Goal: Find specific page/section: Find specific page/section

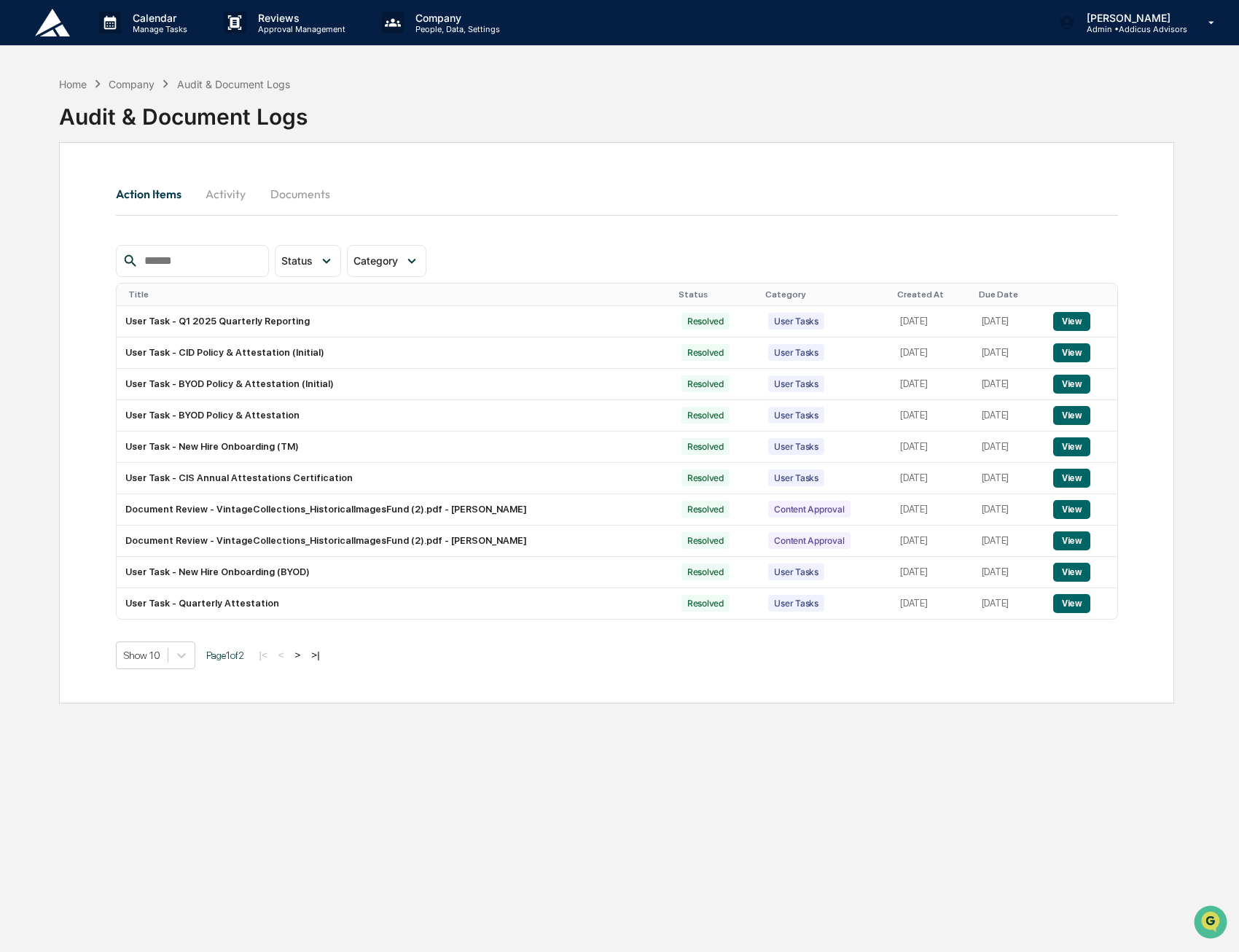
click at [325, 93] on div "Home Company Audit & Document Logs Audit & Document Logs" at bounding box center [616, 105] width 1116 height 73
click at [140, 20] on p "Calendar" at bounding box center [157, 18] width 74 height 13
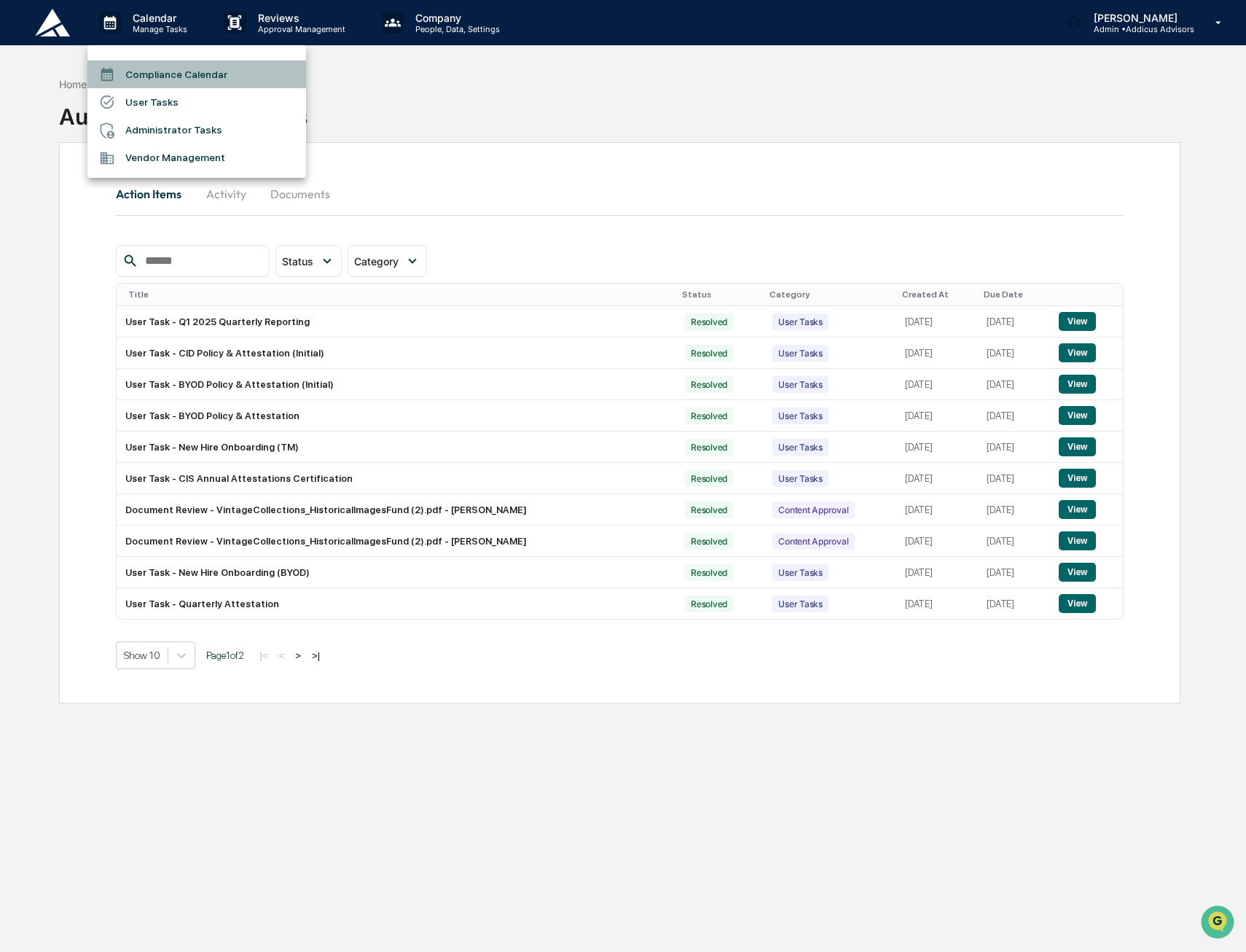
click at [146, 83] on li "Compliance Calendar" at bounding box center [196, 74] width 219 height 28
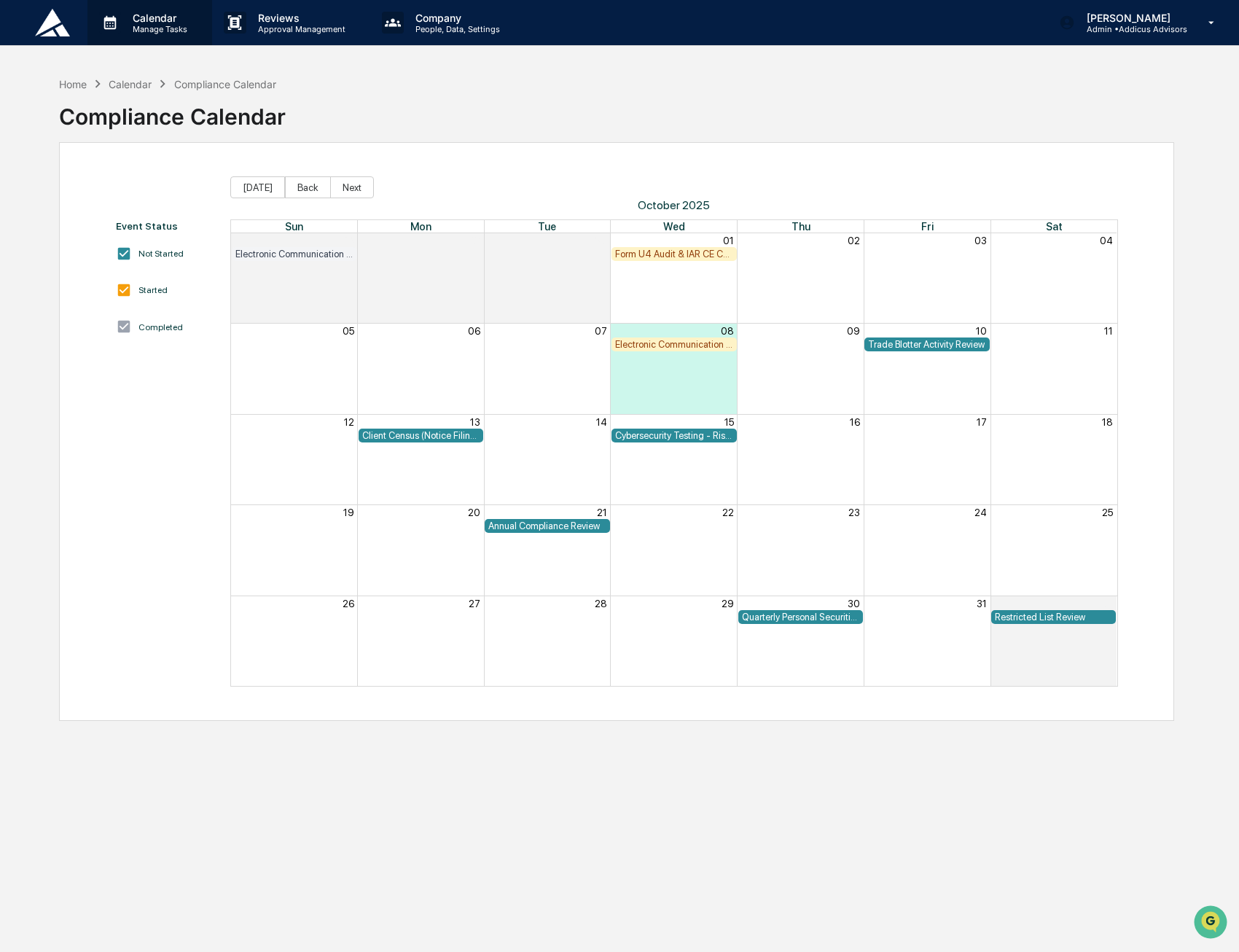
click at [172, 28] on p "Manage Tasks" at bounding box center [157, 29] width 74 height 10
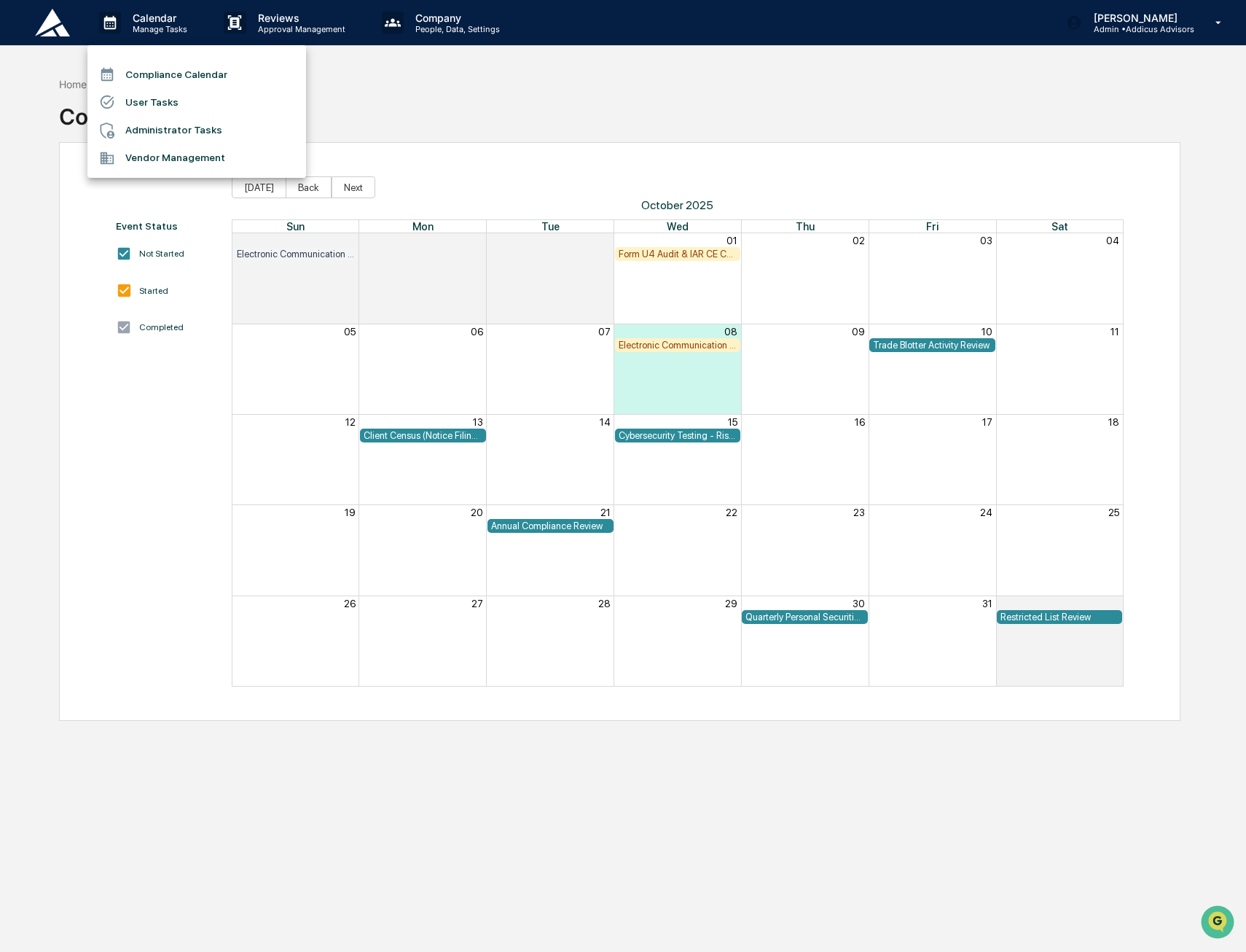
click at [487, 71] on div at bounding box center [623, 476] width 1246 height 952
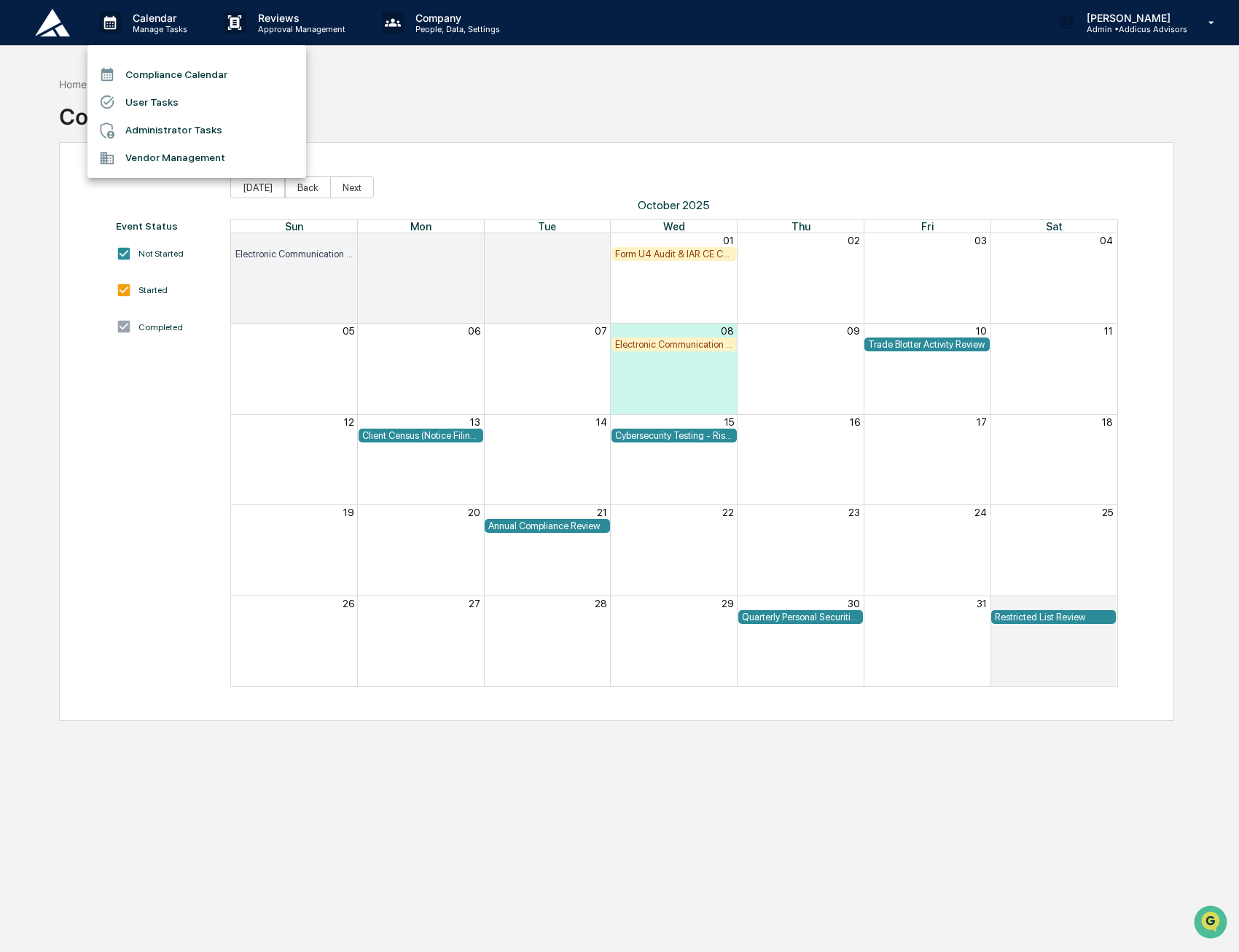
click at [488, 71] on div at bounding box center [619, 476] width 1239 height 952
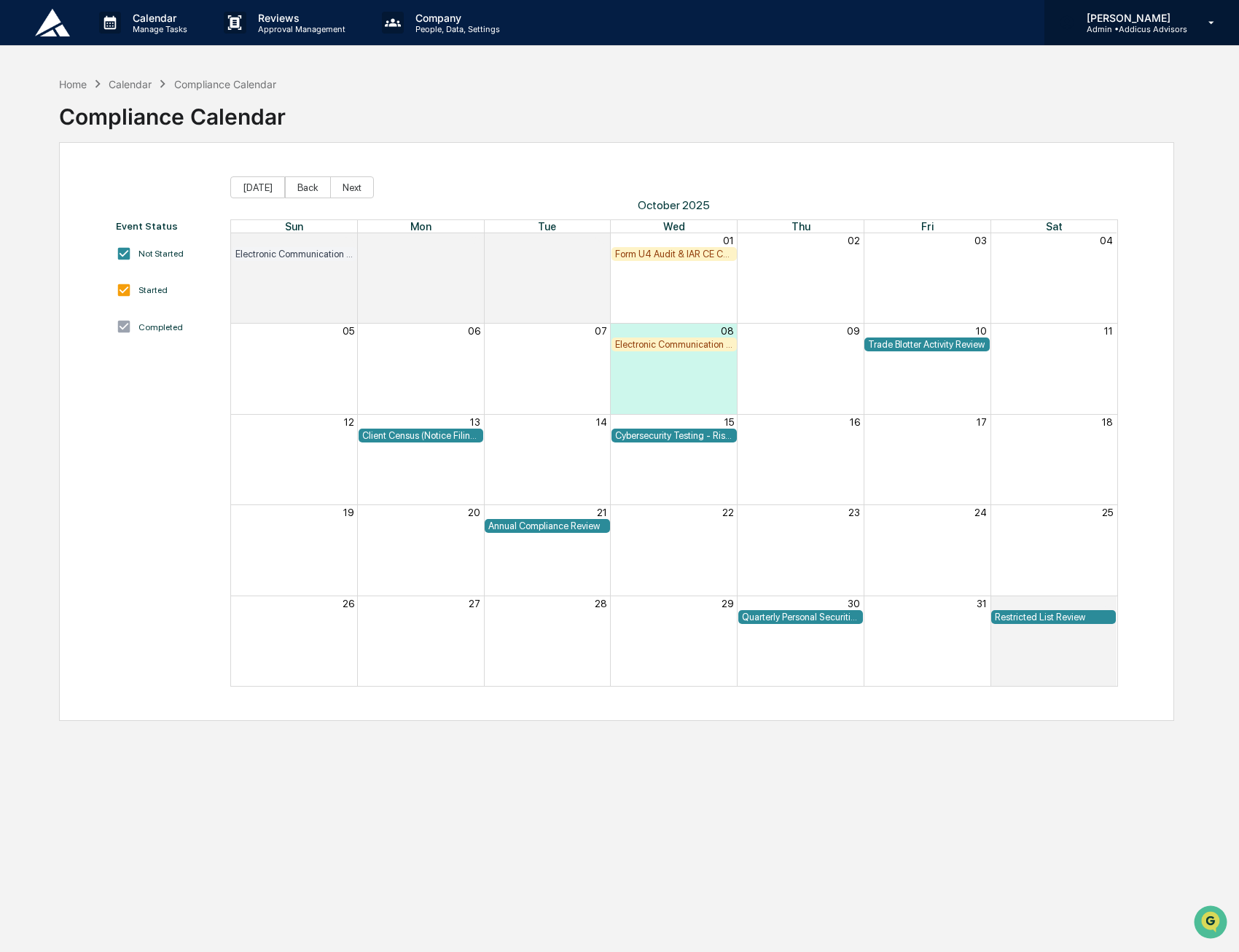
click at [1205, 20] on icon at bounding box center [1212, 23] width 25 height 14
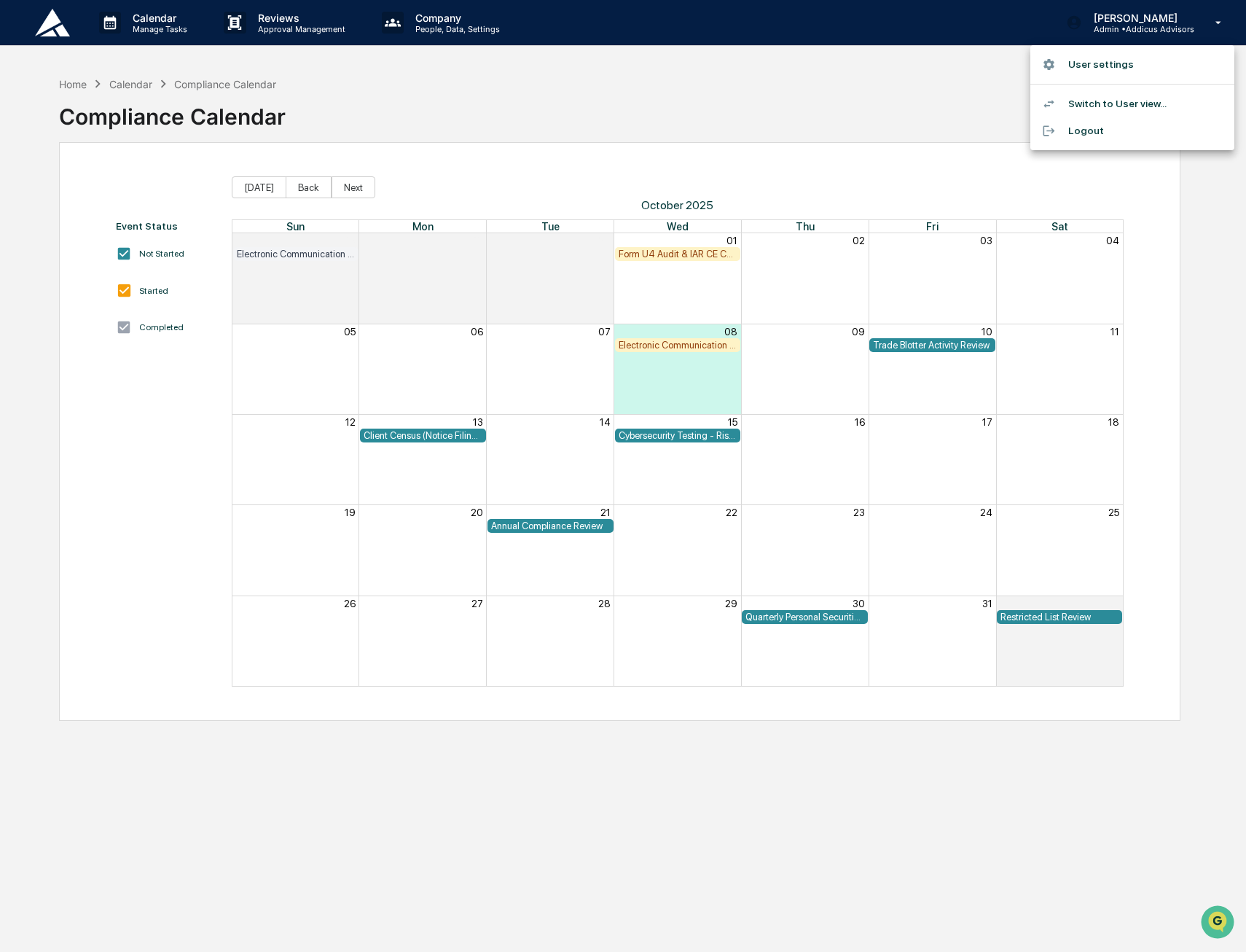
click at [844, 102] on div at bounding box center [623, 476] width 1246 height 952
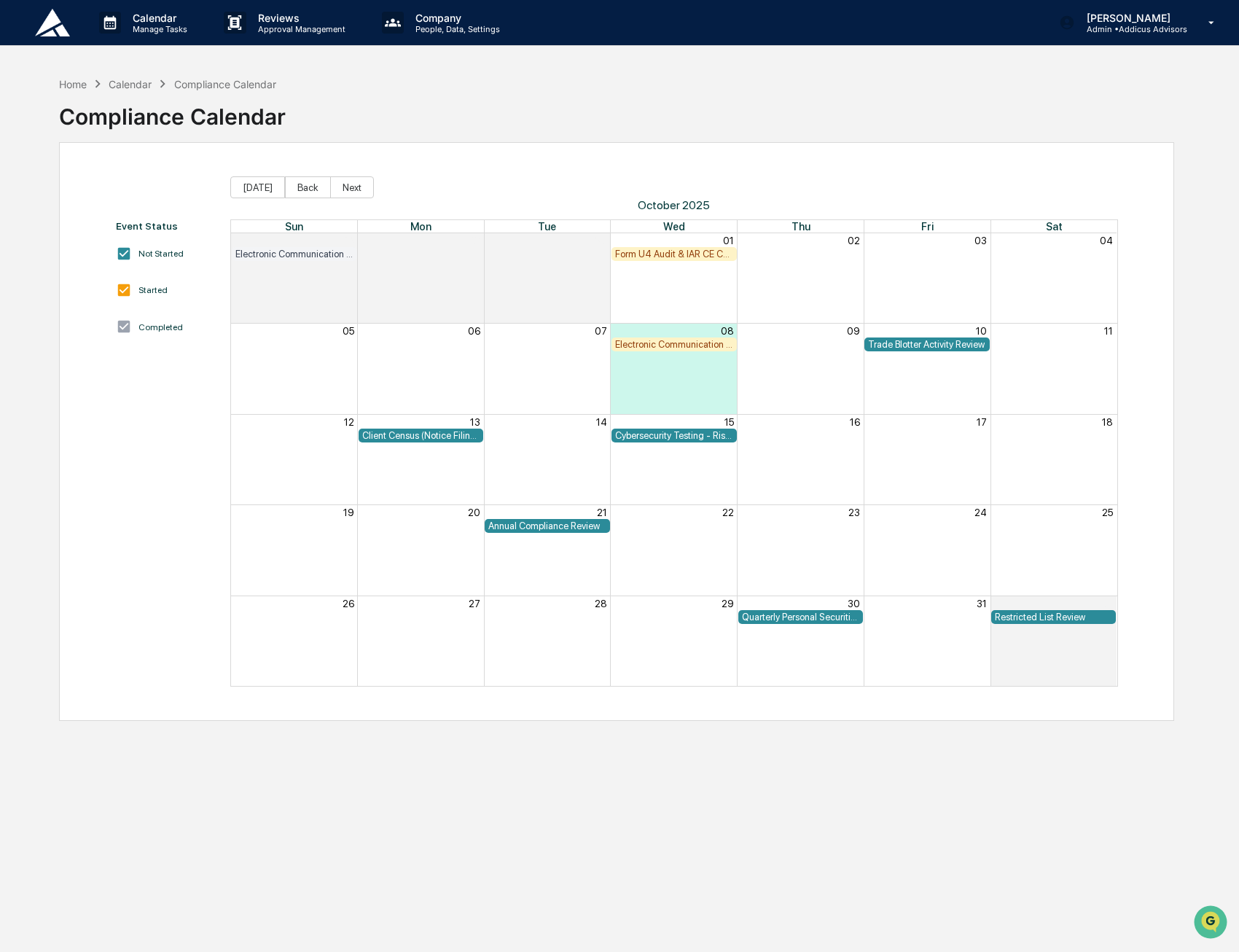
click at [209, 503] on div "Event Status Not Started Started Completed" at bounding box center [166, 454] width 101 height 466
